Goal: Find specific page/section: Find specific page/section

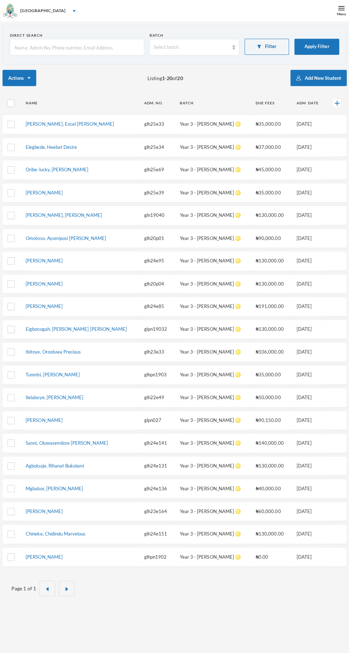
scroll to position [1, 0]
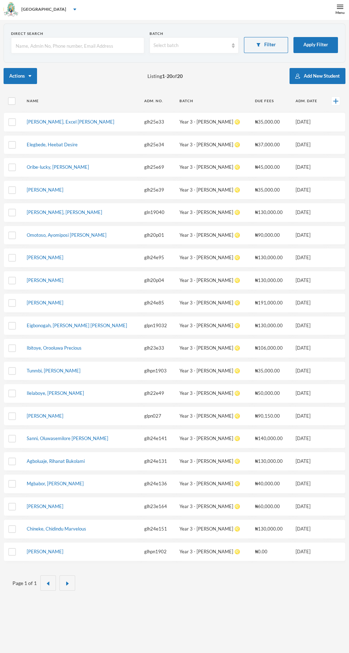
click at [317, 47] on button "Apply Filter" at bounding box center [315, 45] width 44 height 16
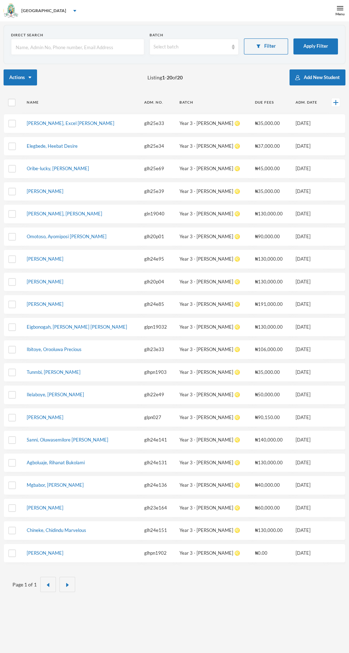
click at [317, 46] on button "Apply Filter" at bounding box center [315, 46] width 44 height 16
click at [312, 46] on button "Apply Filter" at bounding box center [315, 46] width 44 height 16
click at [319, 48] on button "Apply Filter" at bounding box center [315, 46] width 44 height 16
click at [314, 43] on button "Apply Filter" at bounding box center [315, 46] width 44 height 16
click at [321, 41] on button "Apply Filter" at bounding box center [315, 46] width 44 height 16
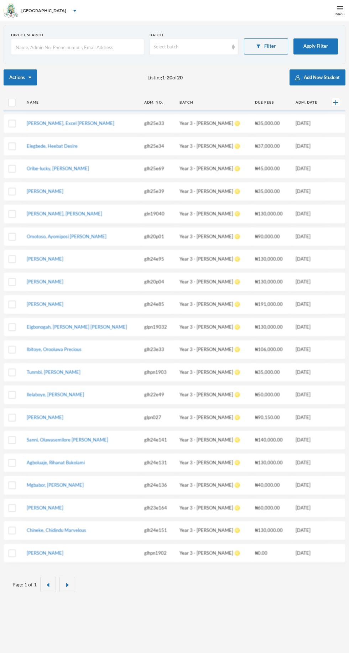
click at [303, 41] on button "Apply Filter" at bounding box center [315, 46] width 44 height 16
click at [270, 46] on button "Filter" at bounding box center [266, 46] width 44 height 16
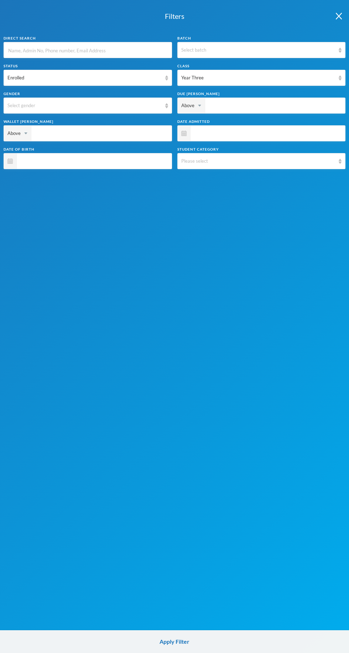
click at [218, 130] on span at bounding box center [265, 133] width 151 height 16
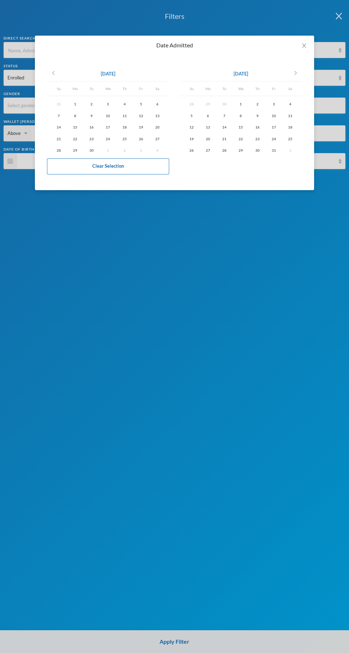
click at [54, 69] on icon "chevron_left" at bounding box center [53, 73] width 9 height 9
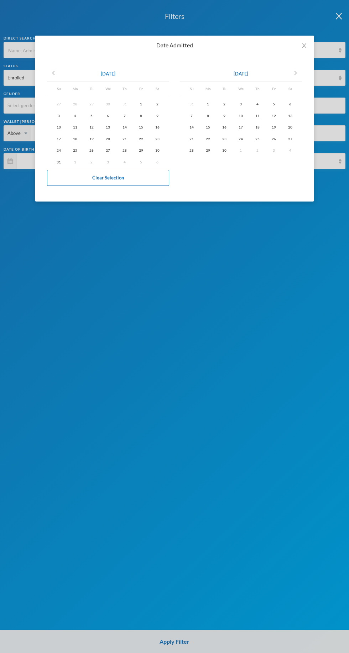
click at [53, 69] on icon "chevron_left" at bounding box center [53, 73] width 9 height 9
click at [53, 73] on icon "chevron_left" at bounding box center [53, 73] width 9 height 9
click at [53, 77] on icon "chevron_left" at bounding box center [53, 73] width 9 height 9
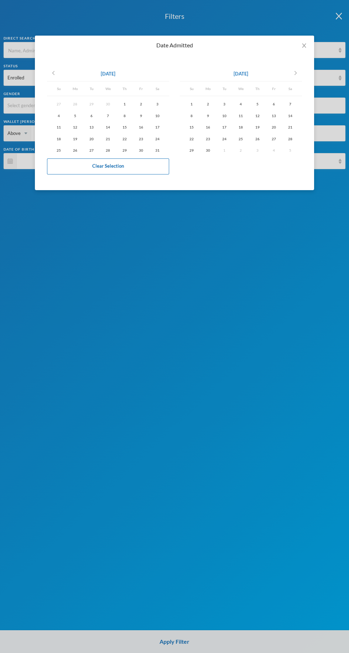
click at [57, 76] on icon "chevron_left" at bounding box center [53, 73] width 9 height 9
click at [53, 76] on icon "chevron_left" at bounding box center [53, 73] width 9 height 9
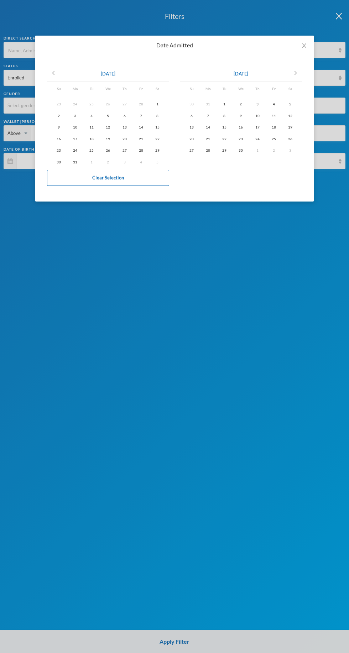
click at [55, 70] on icon "chevron_left" at bounding box center [53, 73] width 9 height 9
click at [53, 73] on icon "chevron_left" at bounding box center [53, 73] width 9 height 9
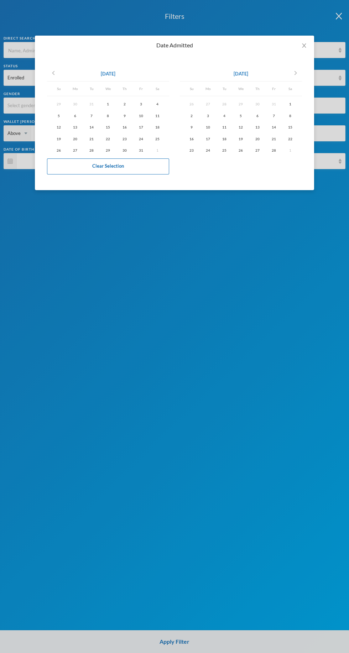
click at [108, 104] on div "1" at bounding box center [108, 104] width 16 height 9
click at [293, 74] on icon "chevron_right" at bounding box center [295, 73] width 9 height 9
click at [295, 73] on icon "chevron_right" at bounding box center [295, 73] width 9 height 9
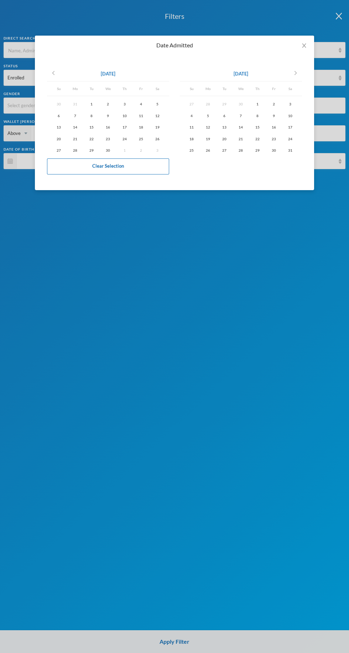
click at [295, 73] on icon "chevron_right" at bounding box center [295, 73] width 9 height 9
click at [294, 73] on icon "chevron_right" at bounding box center [295, 73] width 9 height 9
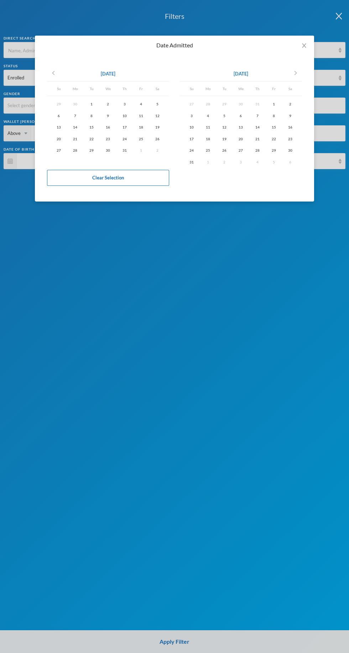
click at [295, 73] on icon "chevron_right" at bounding box center [295, 73] width 9 height 9
click at [241, 139] on div "24" at bounding box center [240, 138] width 16 height 9
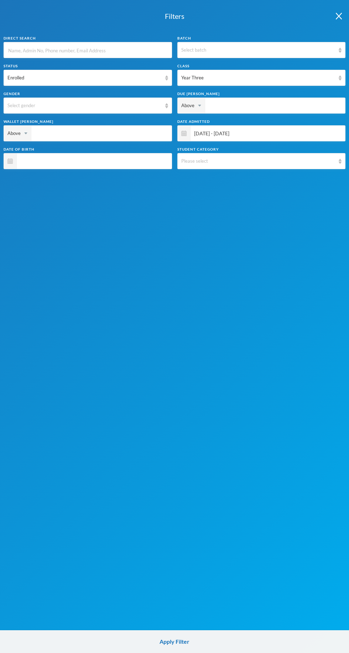
click at [186, 648] on button "Apply Filter" at bounding box center [174, 641] width 349 height 23
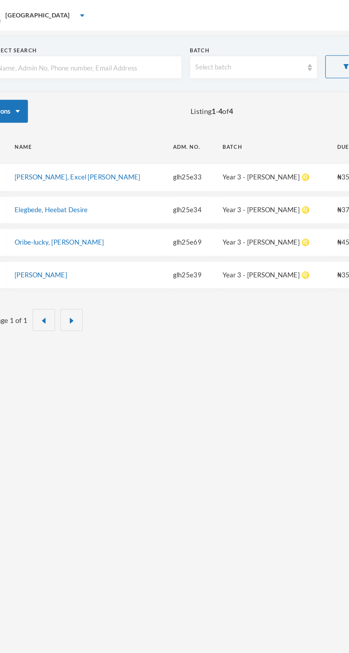
click at [245, 349] on div "Direct Search Batch Select batch Filter Apply Filter Actions Listing 1 - 4 of 4…" at bounding box center [174, 347] width 349 height 653
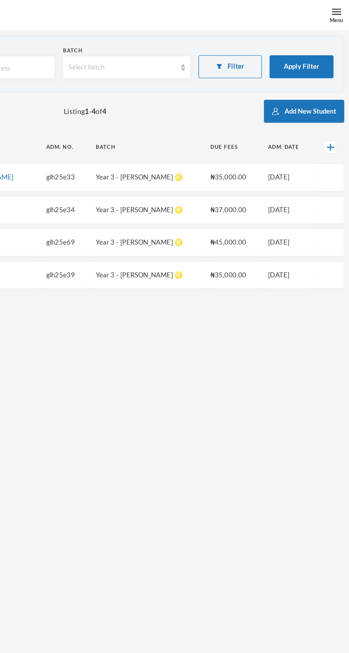
click at [269, 46] on button "Filter" at bounding box center [266, 46] width 44 height 16
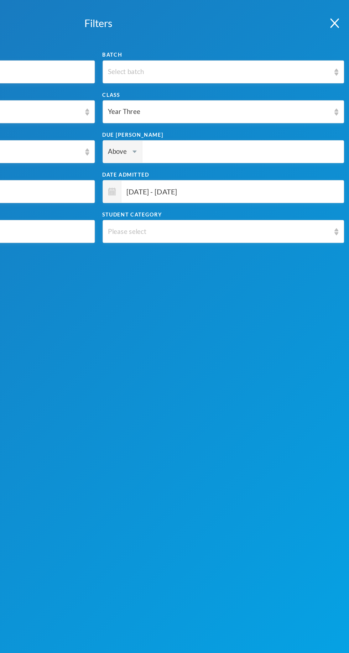
click at [241, 78] on div "Year Three" at bounding box center [258, 77] width 154 height 7
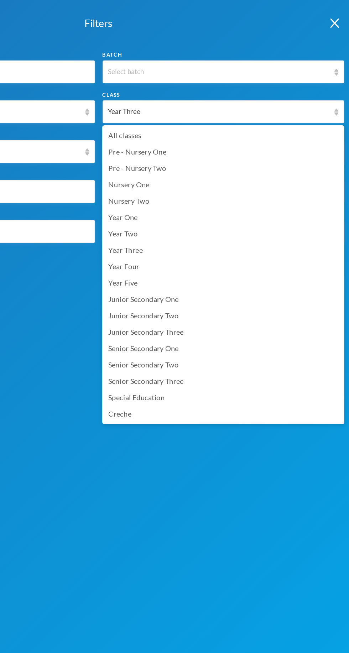
click at [204, 184] on li "Year Four" at bounding box center [261, 185] width 168 height 11
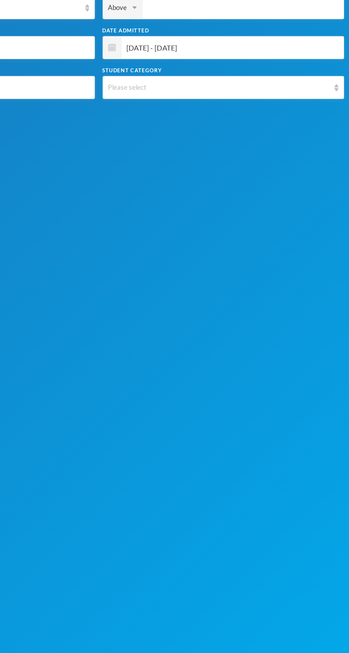
scroll to position [21, 0]
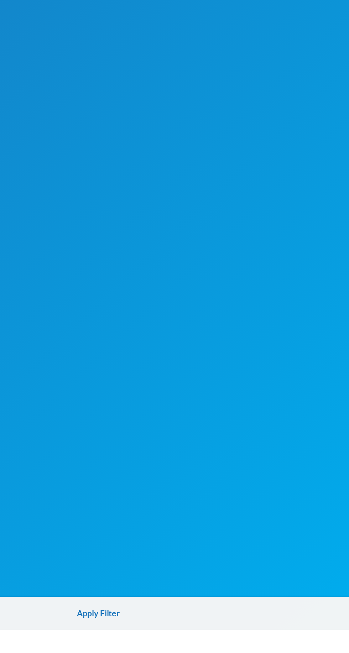
click at [208, 652] on button "Apply Filter" at bounding box center [174, 641] width 349 height 23
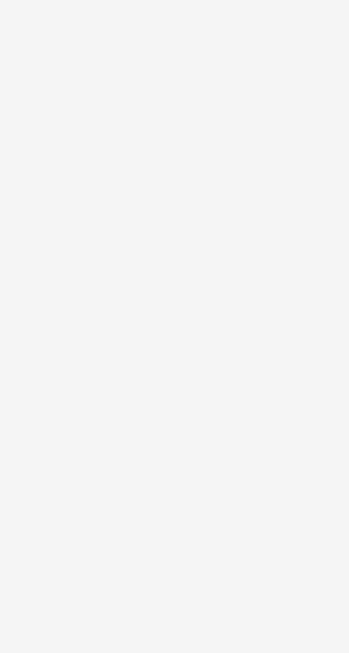
scroll to position [37, 0]
click at [345, 297] on div "Direct Search Batch Select batch Filter Apply Filter Actions Listing 1 - 3 of 3…" at bounding box center [174, 326] width 349 height 653
click at [259, 495] on div "Direct Search Batch Select batch Filter Apply Filter Actions Listing 1 - 3 of 3…" at bounding box center [174, 326] width 349 height 653
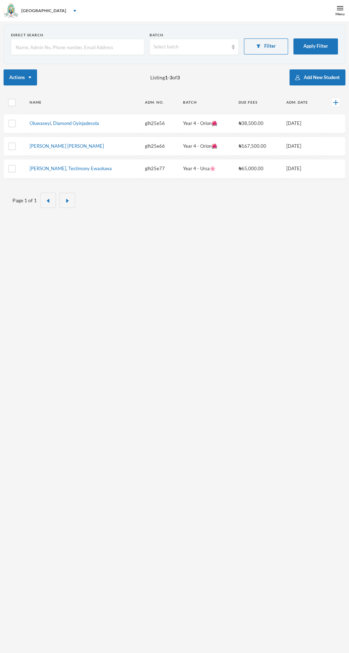
click at [273, 44] on button "Filter" at bounding box center [266, 46] width 44 height 16
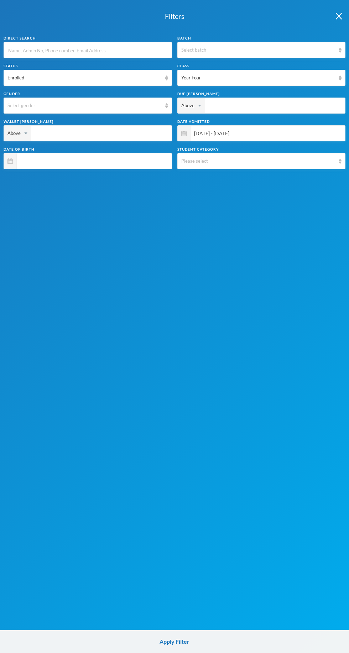
click at [245, 78] on div "Year Four" at bounding box center [258, 77] width 154 height 7
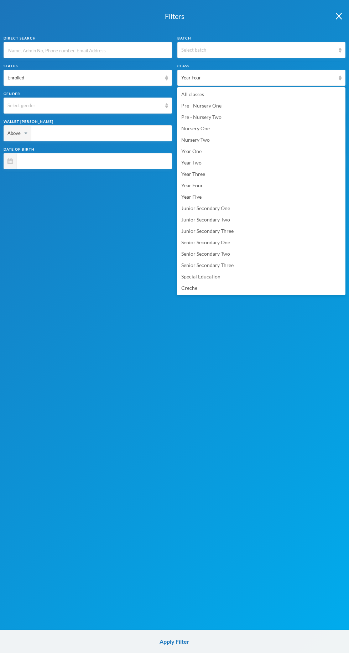
click at [235, 204] on li "Junior Secondary One" at bounding box center [261, 208] width 168 height 11
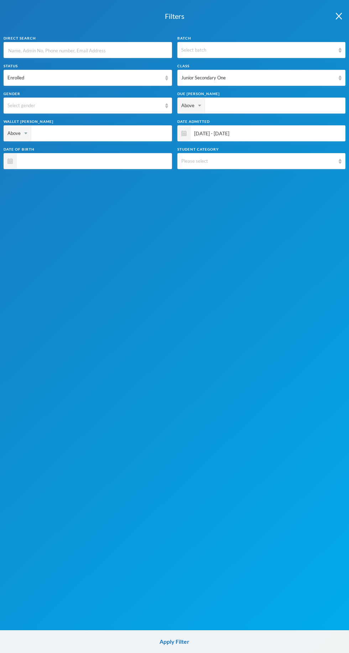
click at [188, 637] on button "Apply Filter" at bounding box center [174, 641] width 349 height 23
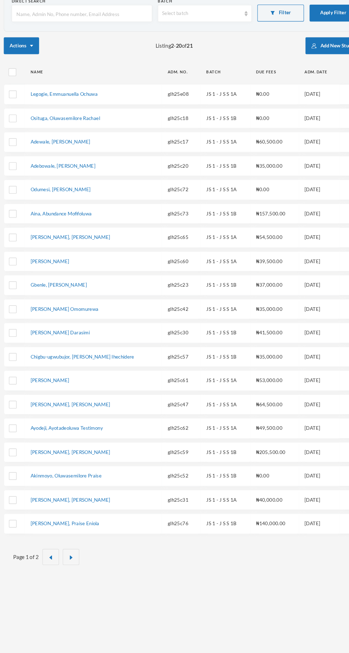
scroll to position [1, 0]
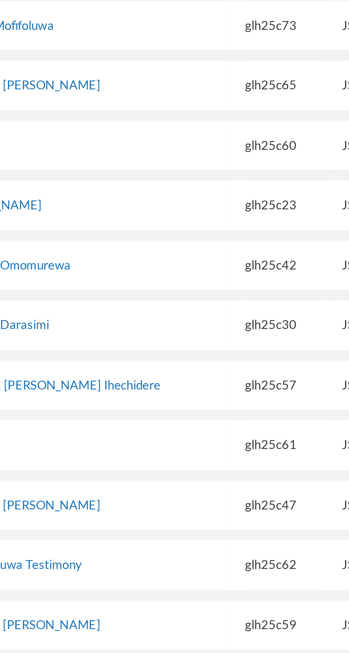
click at [70, 331] on td "[PERSON_NAME] Omomurewa" at bounding box center [88, 325] width 130 height 19
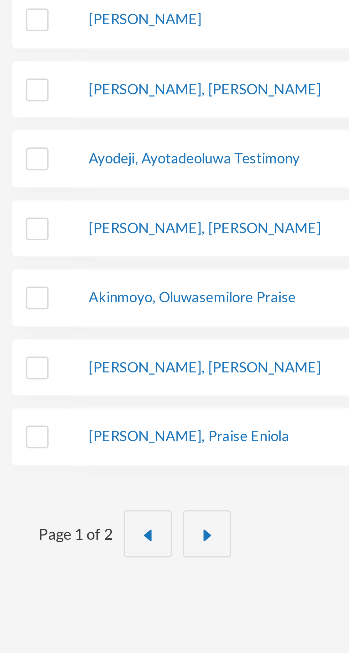
click at [72, 555] on button "button" at bounding box center [67, 560] width 16 height 15
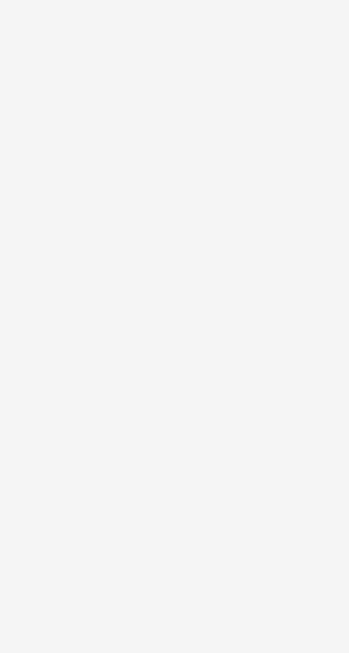
click at [75, 530] on div "Direct Search Batch Select batch Filter Apply Filter Actions Listing 21 - 21 of…" at bounding box center [174, 347] width 349 height 653
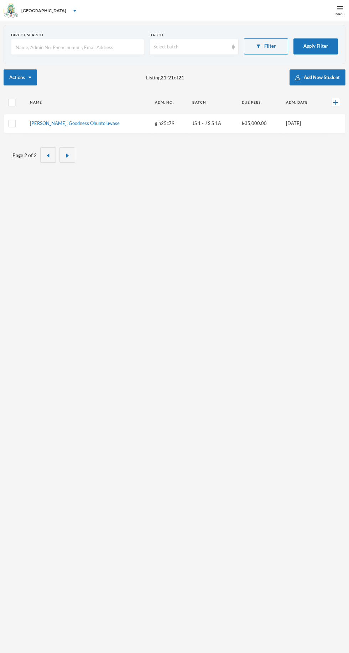
click at [266, 45] on button "Filter" at bounding box center [266, 46] width 44 height 16
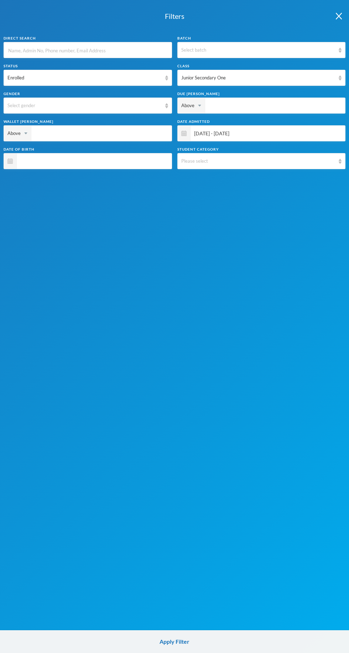
click at [177, 639] on button "Apply Filter" at bounding box center [174, 641] width 349 height 23
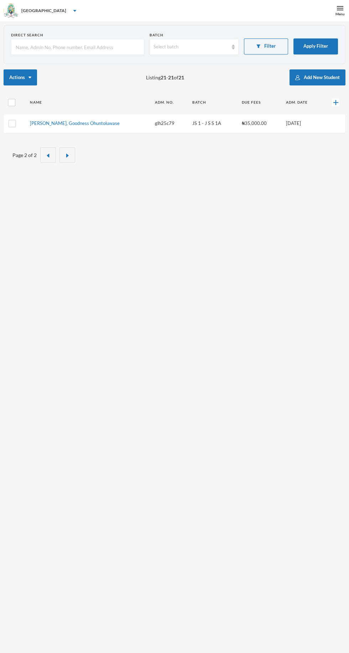
click at [63, 154] on button "button" at bounding box center [67, 154] width 16 height 15
click at [47, 155] on img "button" at bounding box center [48, 155] width 4 height 4
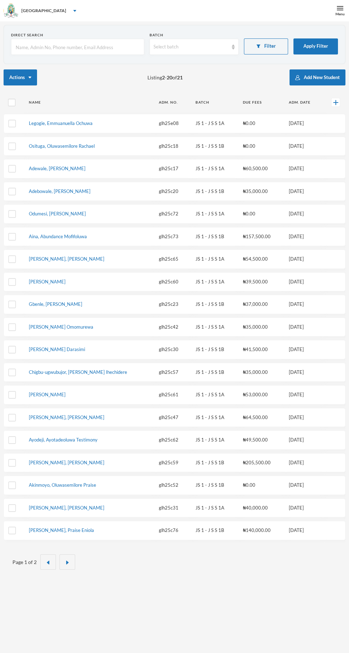
scroll to position [7, 0]
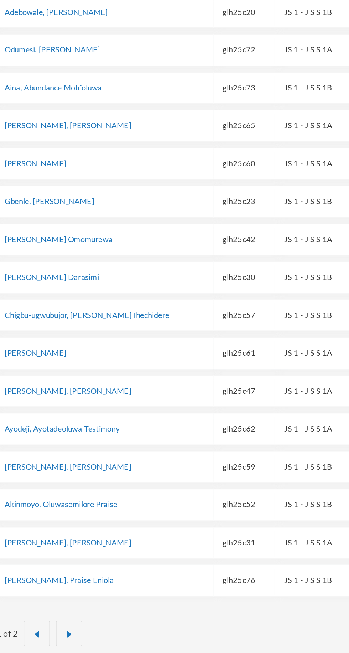
click at [68, 553] on img "button" at bounding box center [67, 555] width 4 height 4
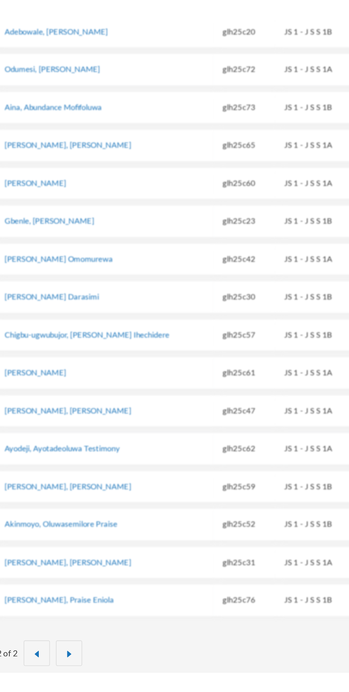
scroll to position [0, 0]
